Goal: Contribute content: Add original content to the website for others to see

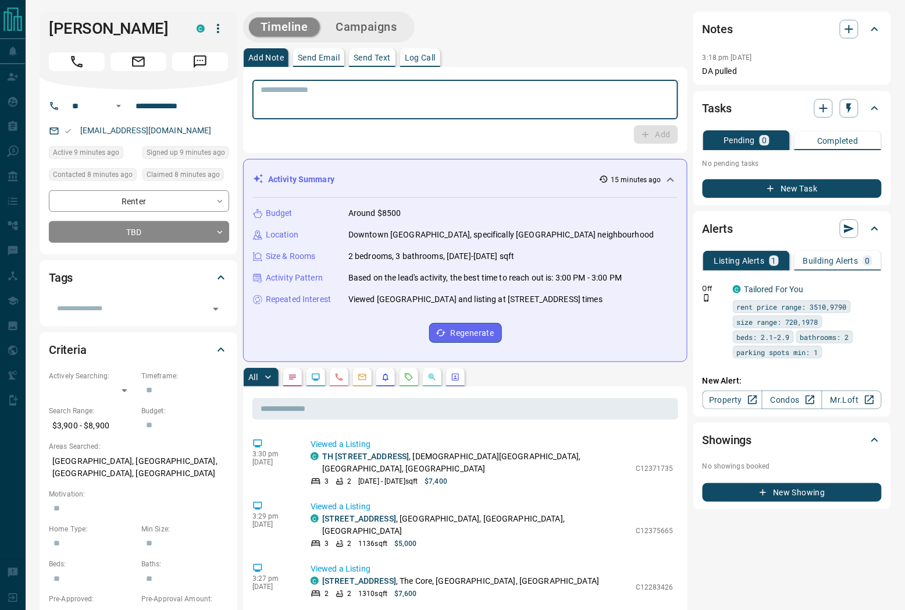
click at [399, 103] on textarea at bounding box center [466, 100] width 410 height 30
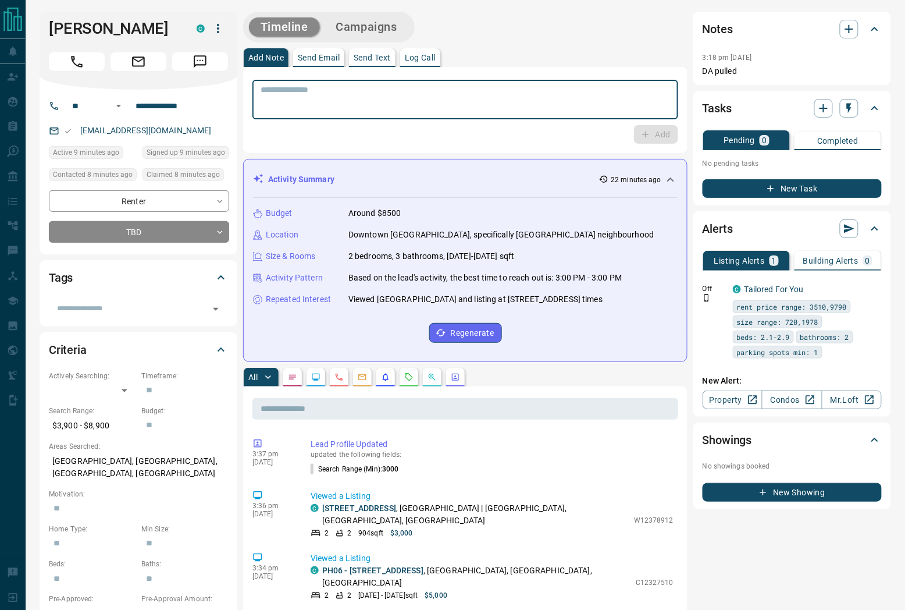
click at [528, 97] on textarea at bounding box center [466, 100] width 410 height 30
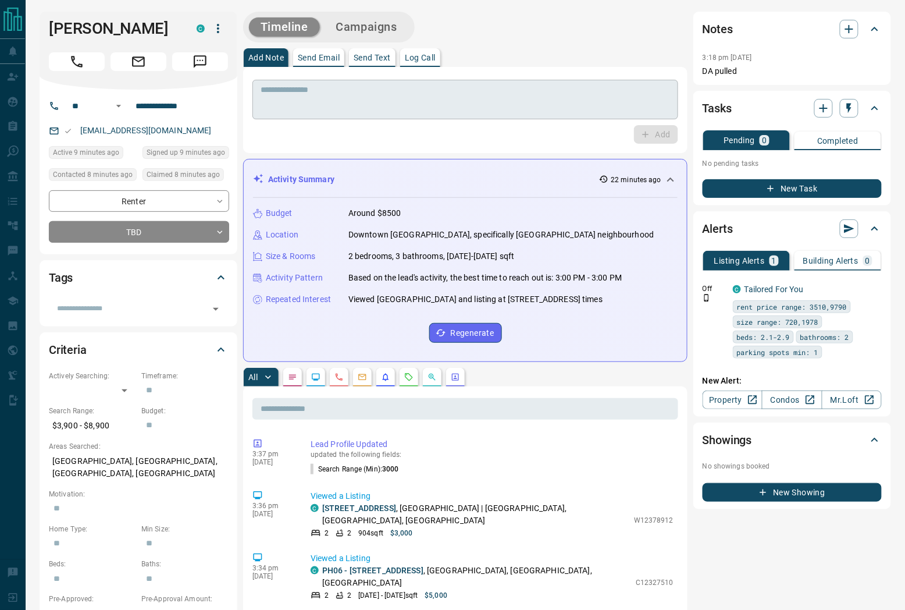
click at [325, 99] on textarea at bounding box center [466, 100] width 410 height 30
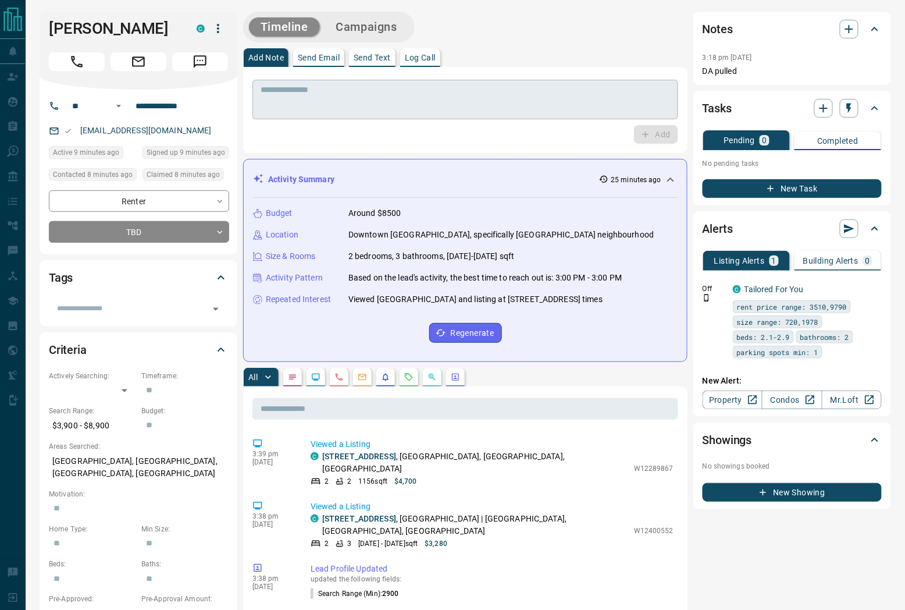
click at [496, 118] on div "* ​" at bounding box center [466, 100] width 426 height 40
click at [84, 59] on button "Call" at bounding box center [77, 61] width 56 height 19
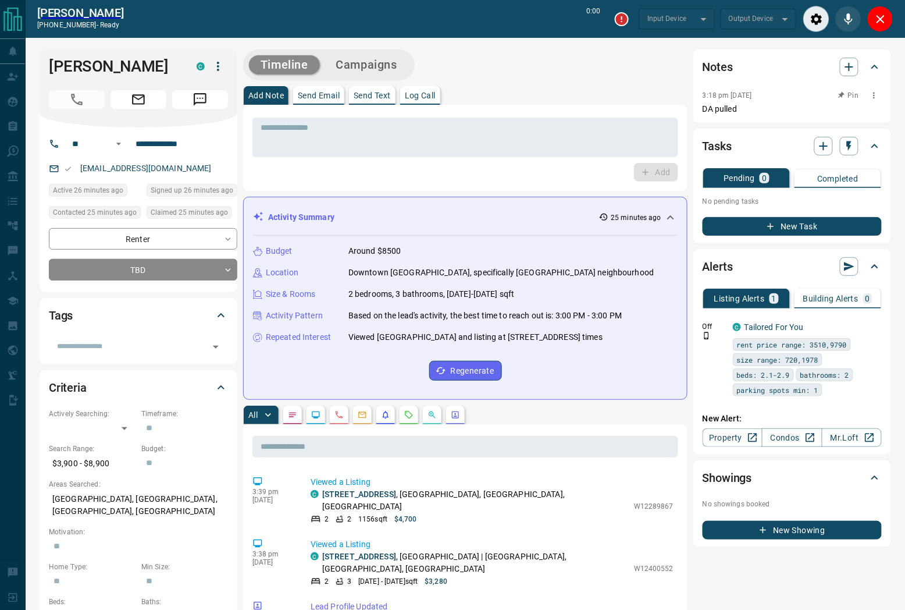
type input "*******"
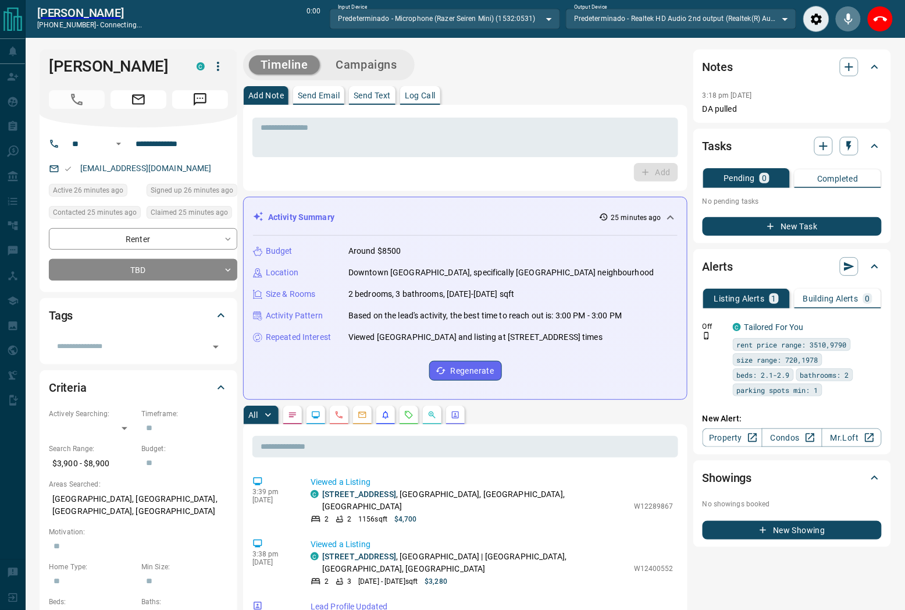
click at [842, 26] on icon "Mute" at bounding box center [849, 19] width 14 height 14
drag, startPoint x: 879, startPoint y: 25, endPoint x: 850, endPoint y: 37, distance: 31.3
click at [877, 26] on icon "End Call" at bounding box center [881, 19] width 14 height 14
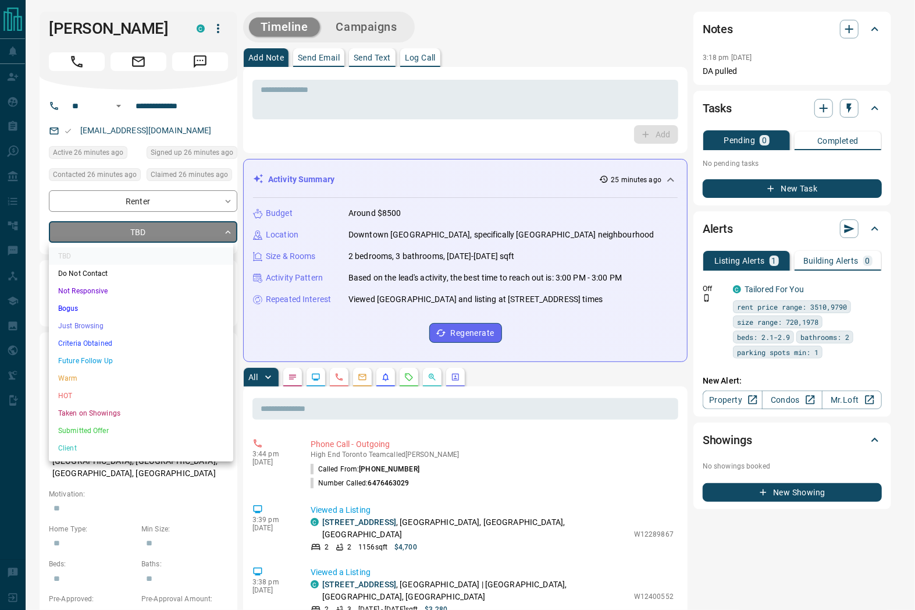
click at [137, 321] on li "Just Browsing" at bounding box center [141, 325] width 184 height 17
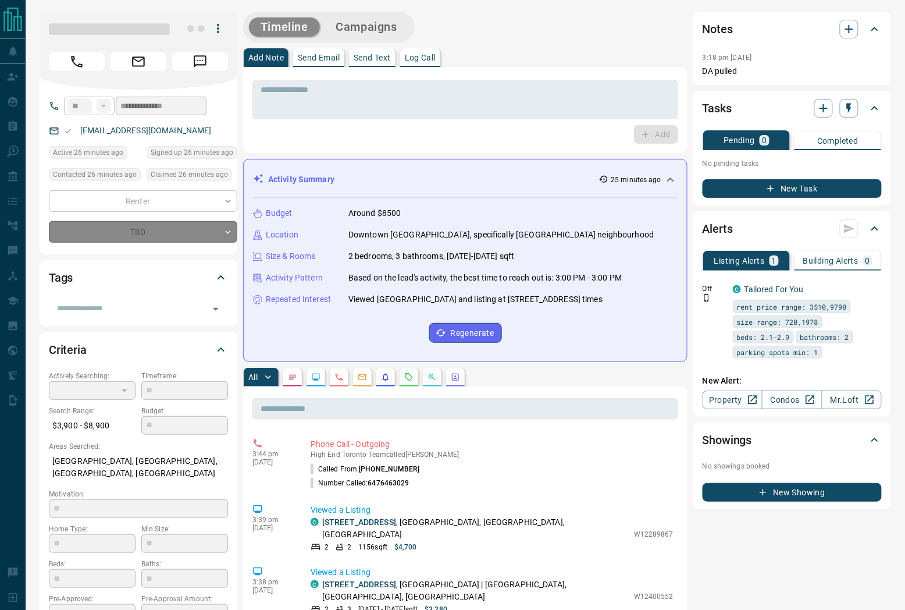
type input "*"
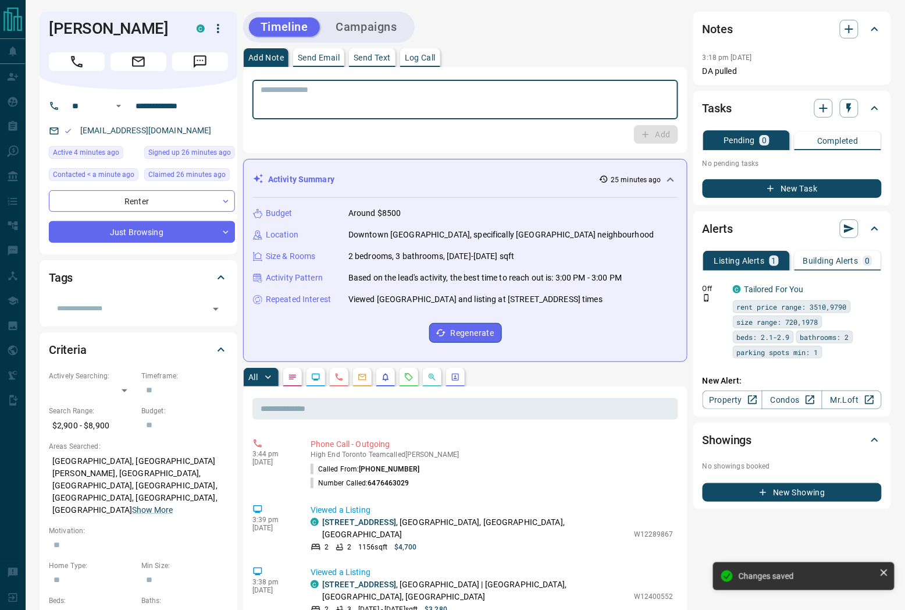
click at [331, 98] on textarea at bounding box center [466, 100] width 410 height 30
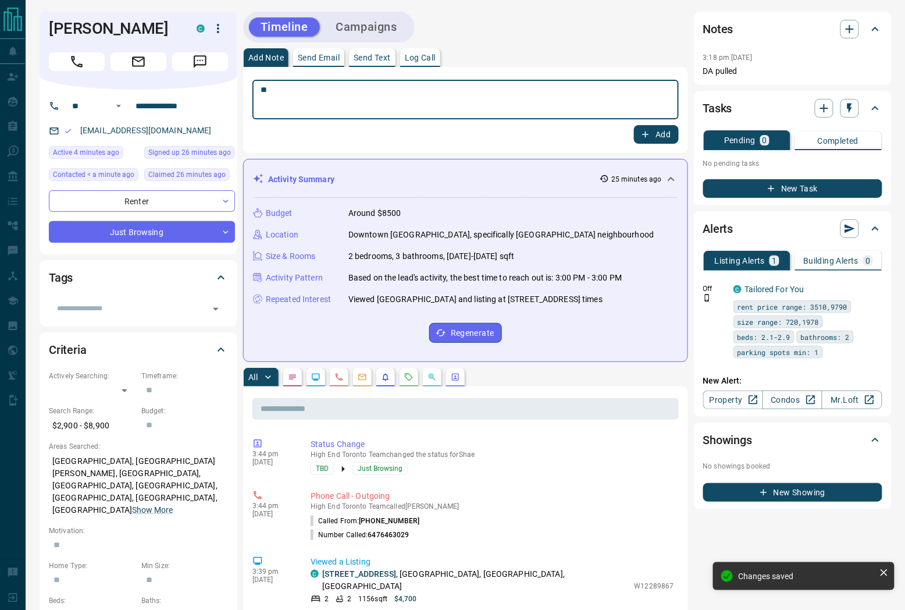
type textarea "*"
paste textarea "**********"
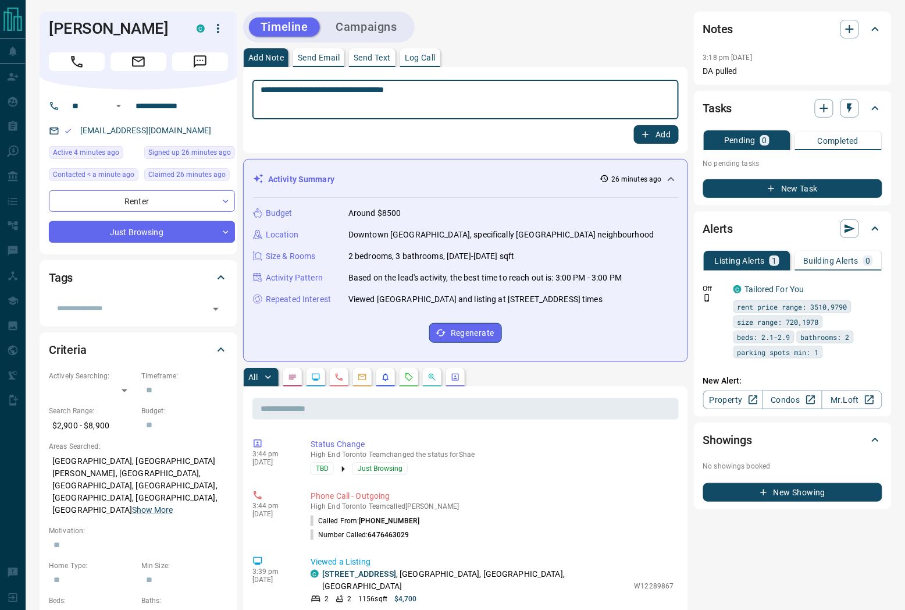
type textarea "**********"
click at [662, 133] on button "Add" at bounding box center [656, 134] width 44 height 19
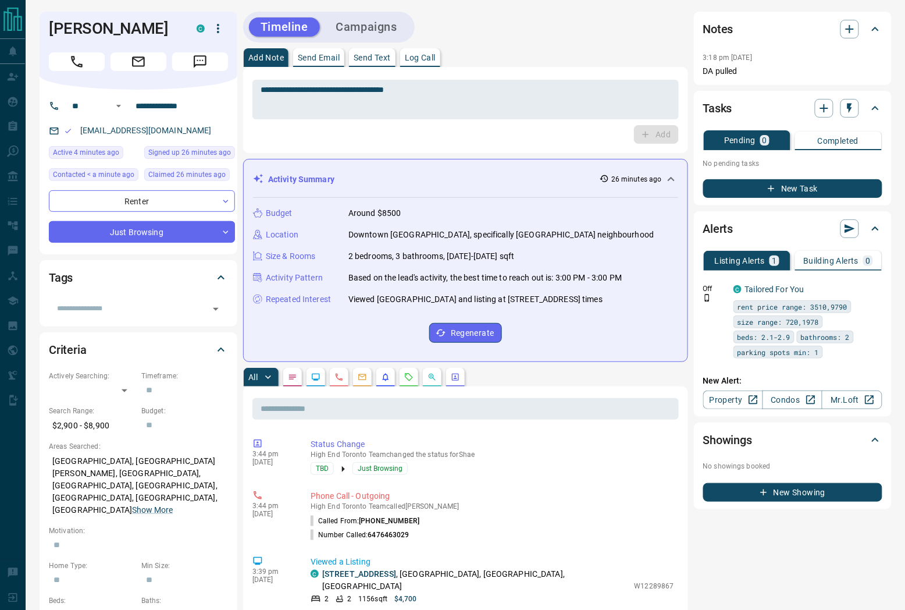
click at [376, 12] on div "Timeline Campaigns" at bounding box center [329, 27] width 172 height 31
click at [375, 23] on button "Campaigns" at bounding box center [367, 26] width 84 height 19
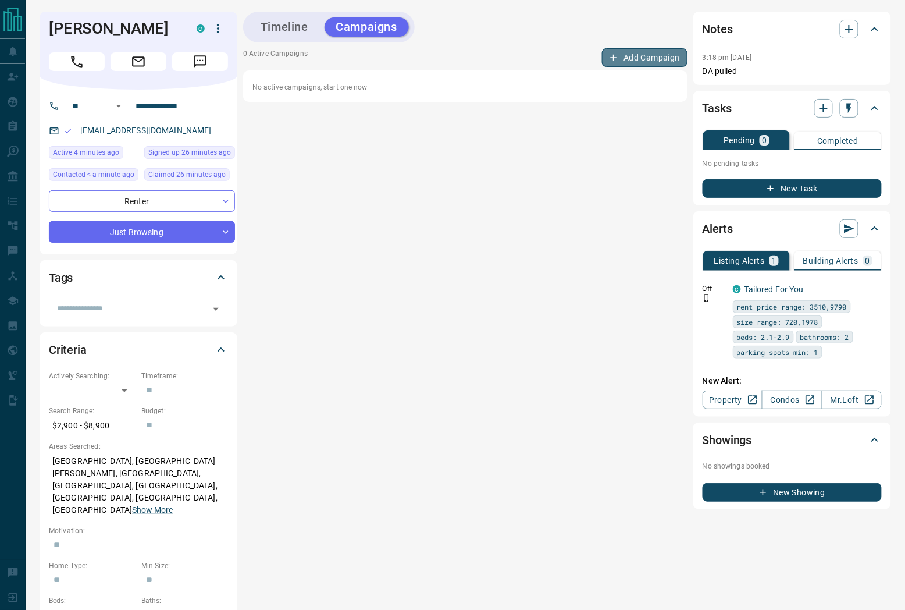
click at [654, 55] on button "Add Campaign" at bounding box center [645, 57] width 86 height 19
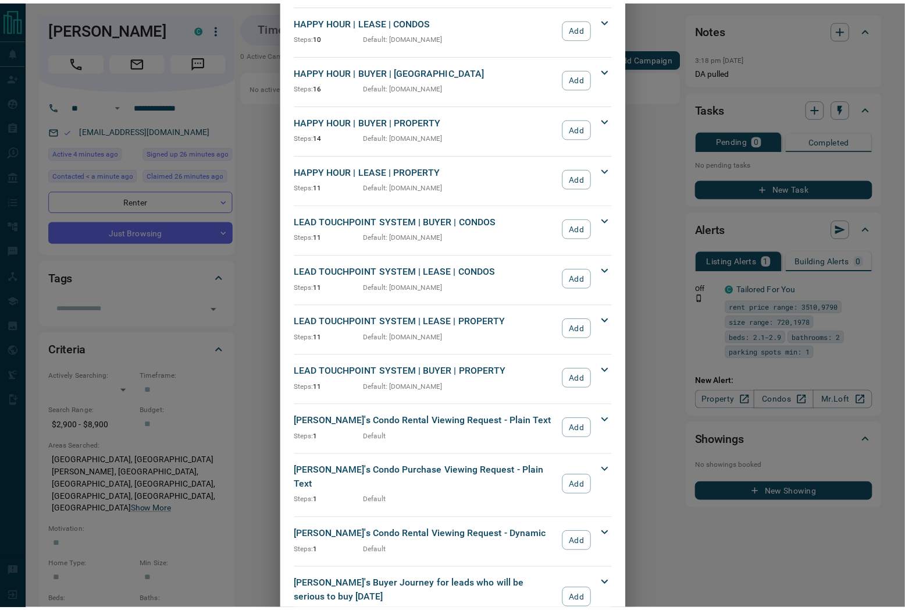
scroll to position [194, 0]
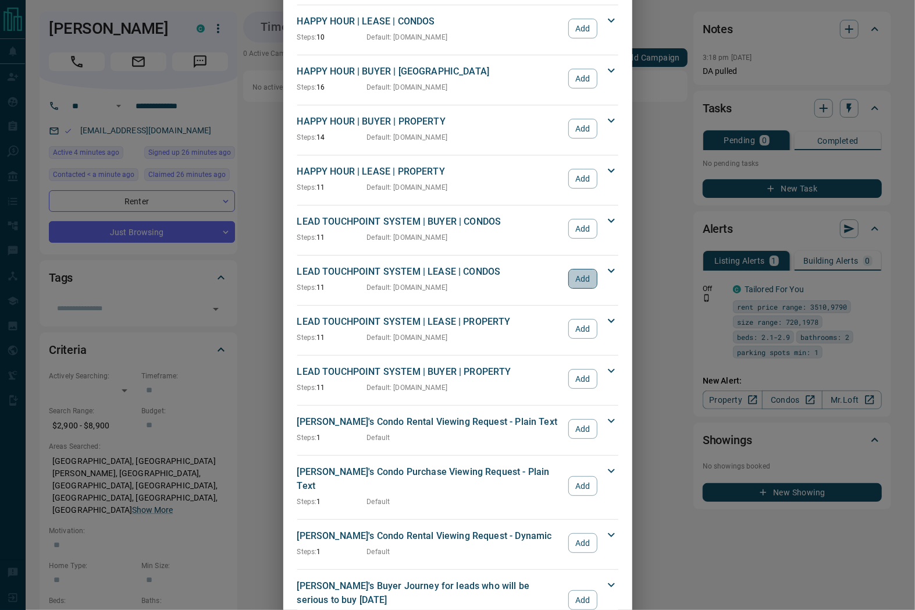
click at [570, 283] on button "Add" at bounding box center [582, 279] width 29 height 20
